Goal: Task Accomplishment & Management: Complete application form

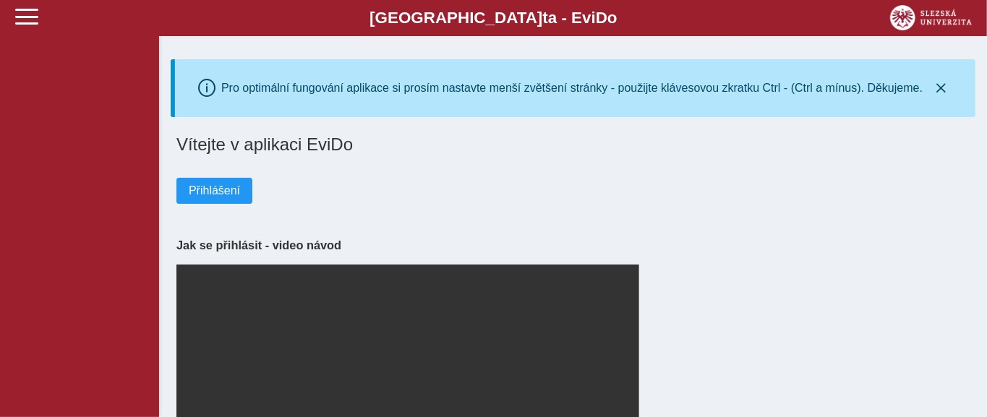
click at [197, 209] on div "Vítejte v aplikaci EviDo Přihlášení Jak se přihlásit - video návod Your browser…" at bounding box center [573, 316] width 805 height 375
click at [198, 204] on button "Přihlášení" at bounding box center [214, 191] width 76 height 26
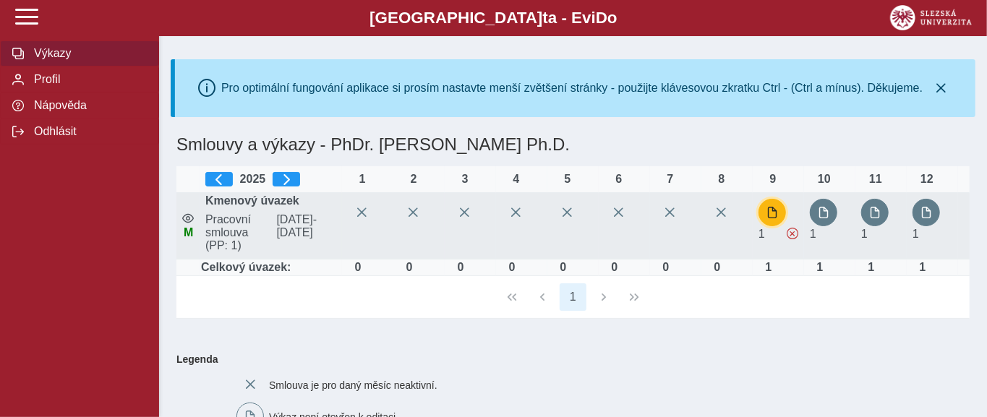
click at [776, 213] on span "button" at bounding box center [772, 213] width 12 height 12
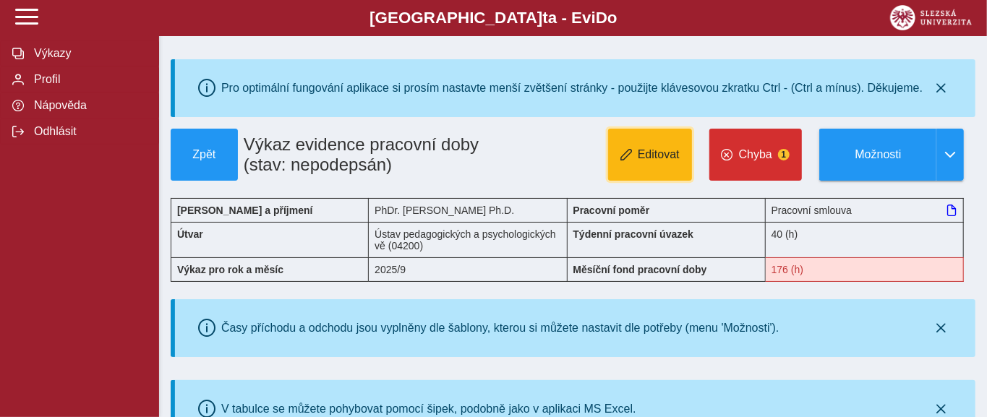
click at [656, 168] on button "Editovat" at bounding box center [650, 155] width 84 height 52
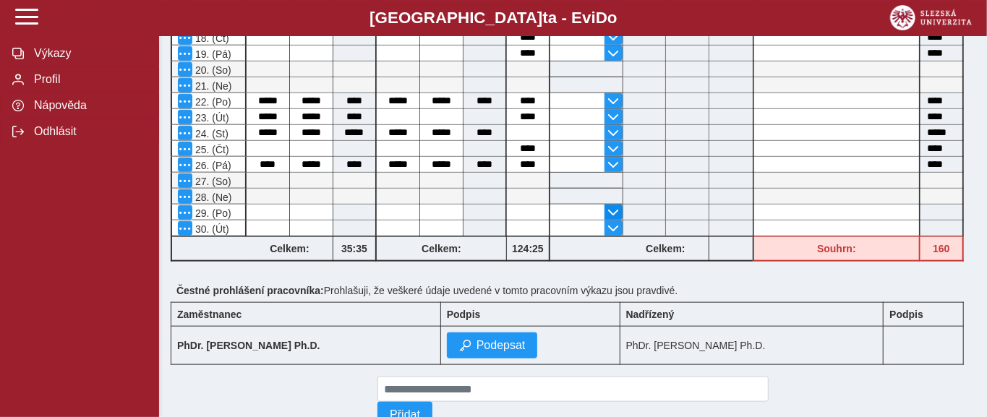
scroll to position [763, 0]
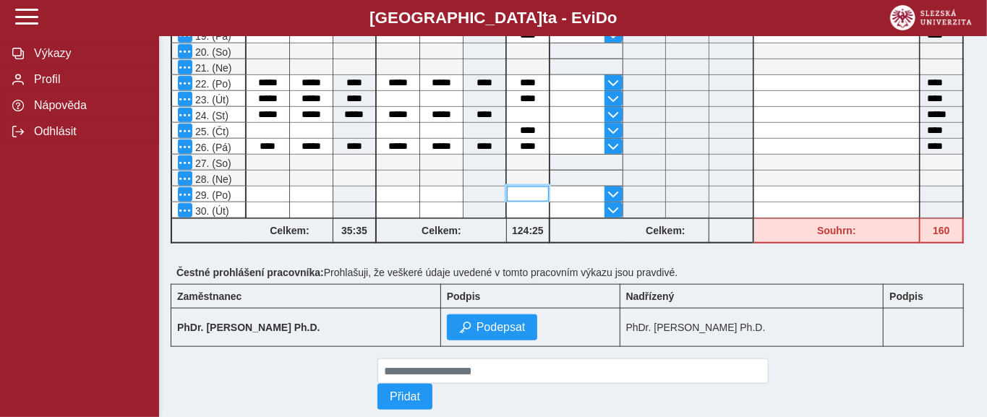
click at [534, 187] on input at bounding box center [528, 194] width 42 height 15
type input "****"
click at [545, 205] on input at bounding box center [528, 209] width 42 height 15
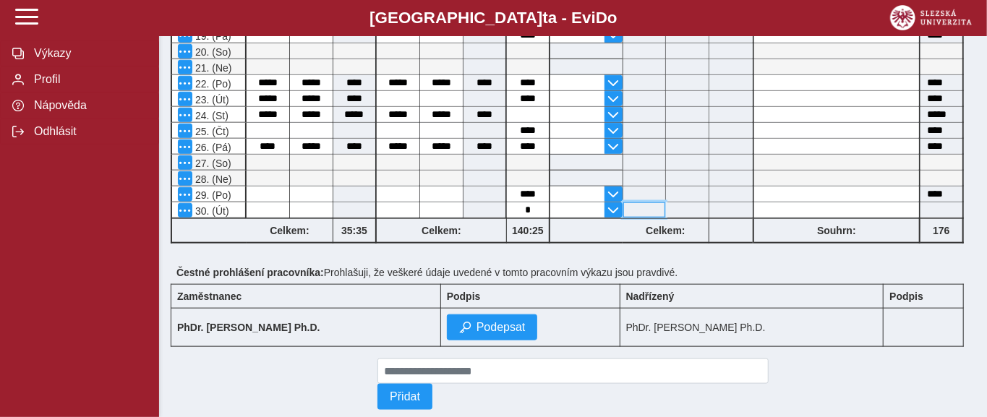
type input "****"
click at [654, 202] on input at bounding box center [644, 209] width 42 height 15
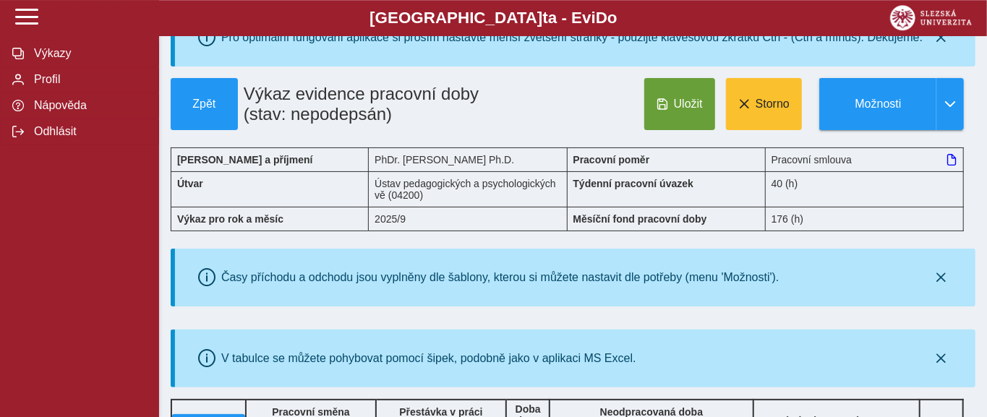
scroll to position [0, 0]
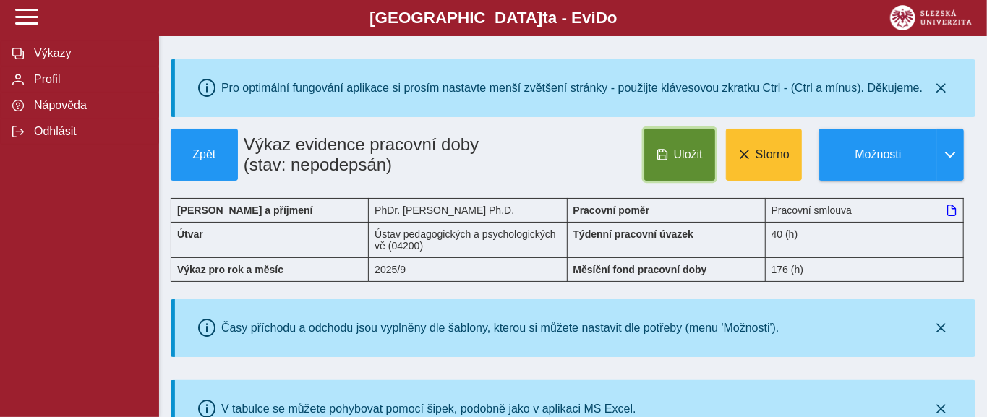
click at [661, 160] on button "Uložit" at bounding box center [679, 155] width 71 height 52
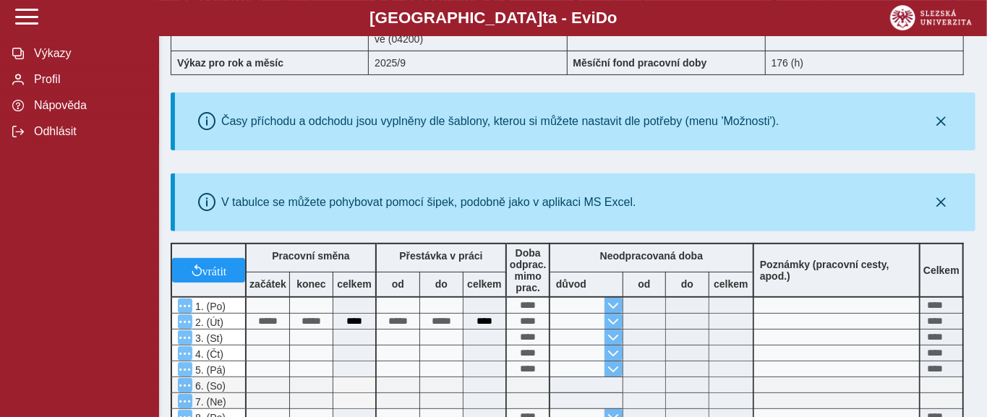
scroll to position [152, 0]
